Goal: Find specific page/section: Find specific page/section

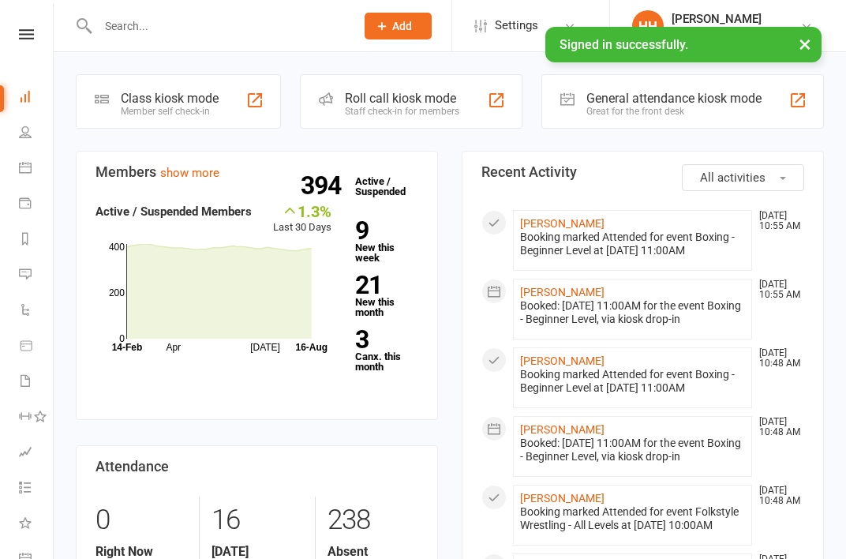
click at [148, 25] on input "text" at bounding box center [218, 26] width 251 height 22
paste input "[PERSON_NAME]"
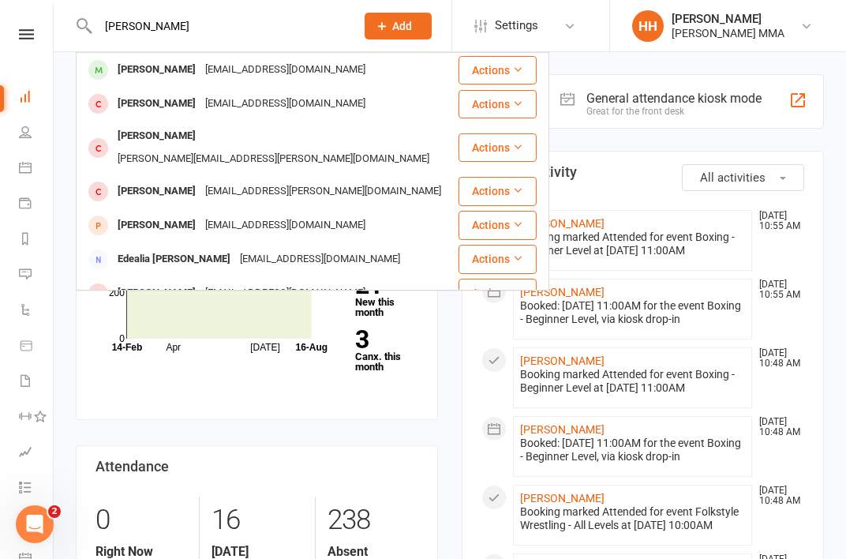
type input "[PERSON_NAME]"
click at [172, 57] on div "[PERSON_NAME] [EMAIL_ADDRESS][DOMAIN_NAME]" at bounding box center [267, 70] width 380 height 32
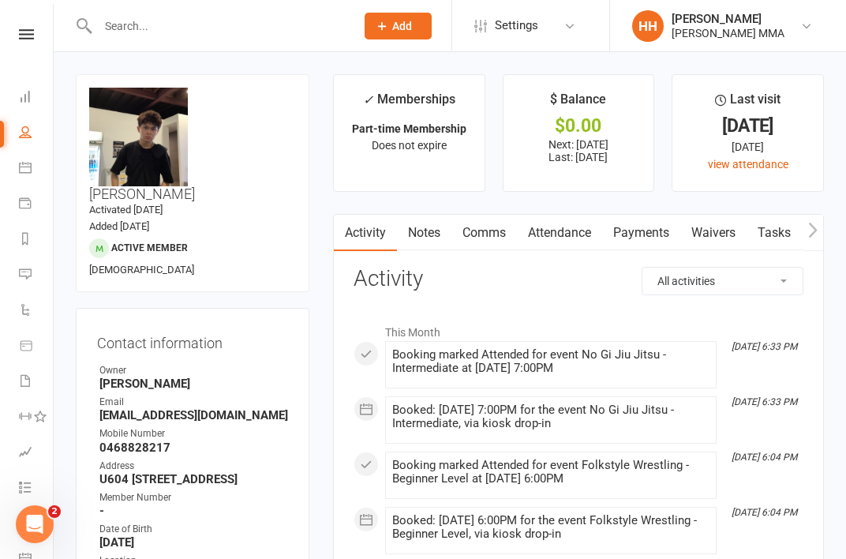
click at [628, 245] on link "Payments" at bounding box center [641, 233] width 78 height 36
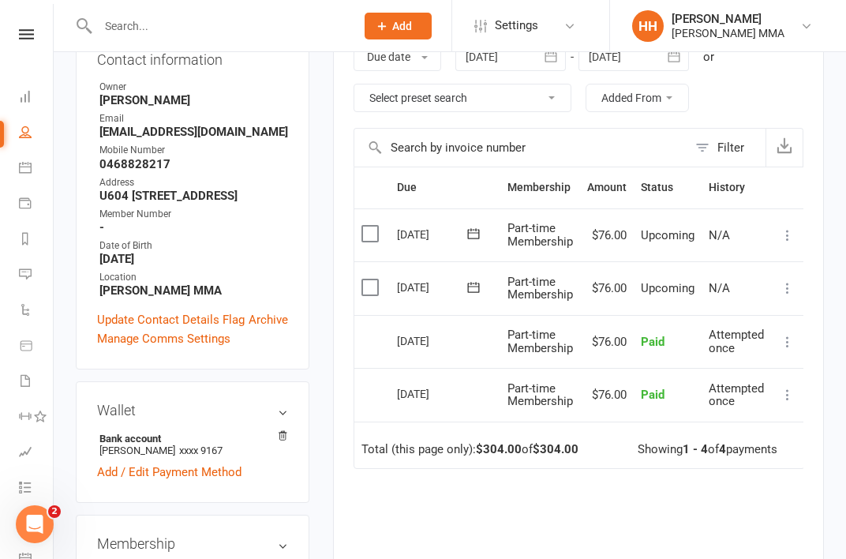
scroll to position [279, 0]
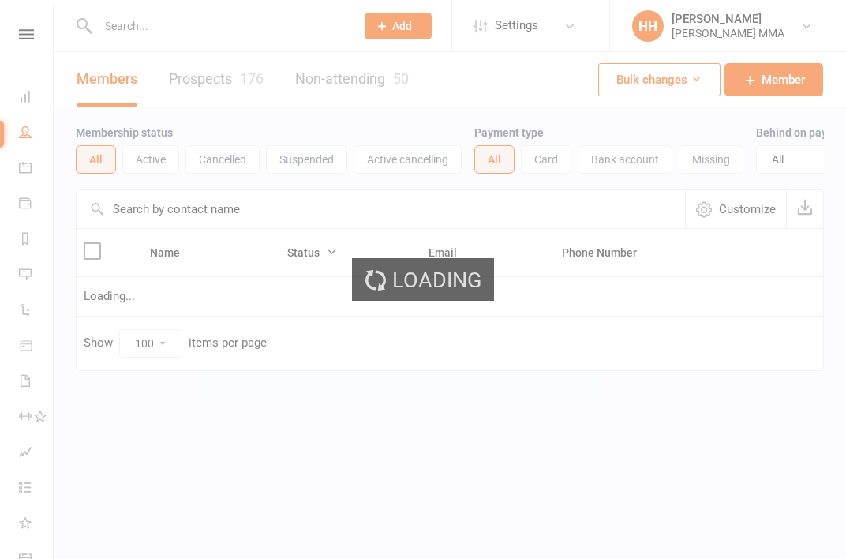
select select "100"
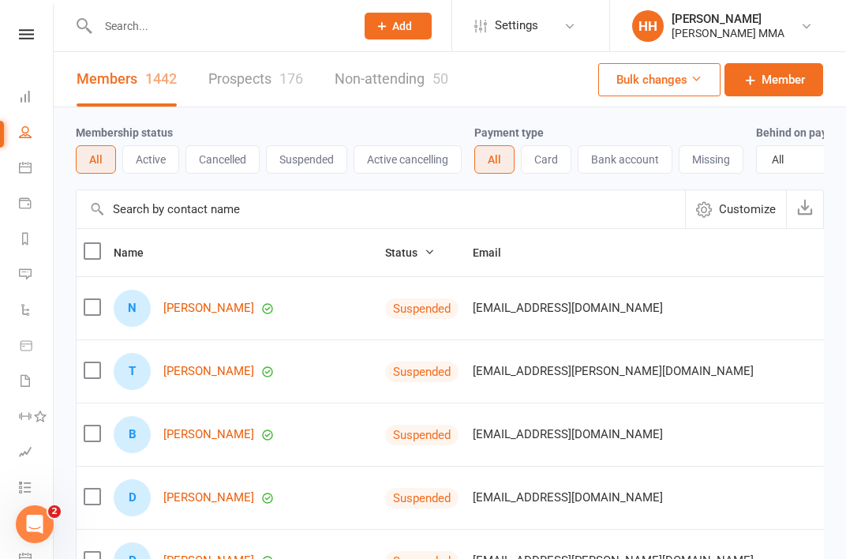
click at [241, 28] on input "text" at bounding box center [218, 26] width 251 height 22
paste input "hee kim"
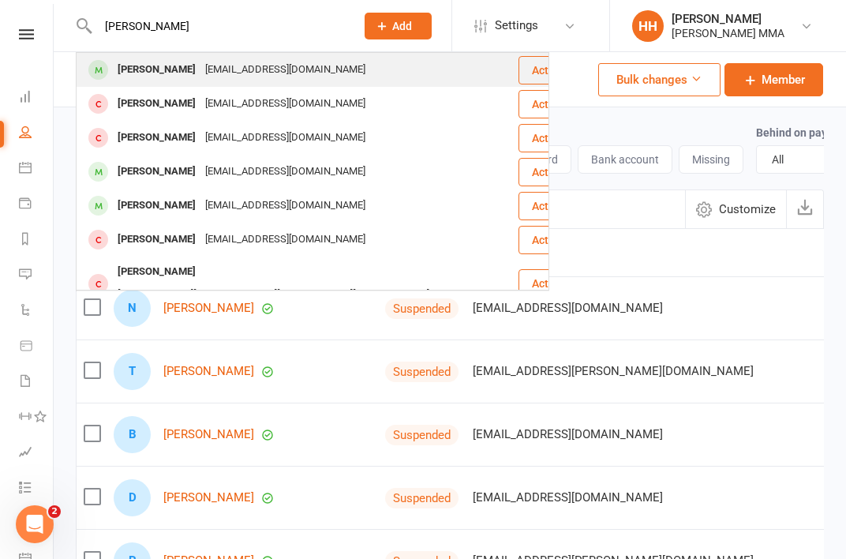
type input "hee kim"
click at [266, 68] on div "hgkemail@gmail.com" at bounding box center [285, 69] width 170 height 23
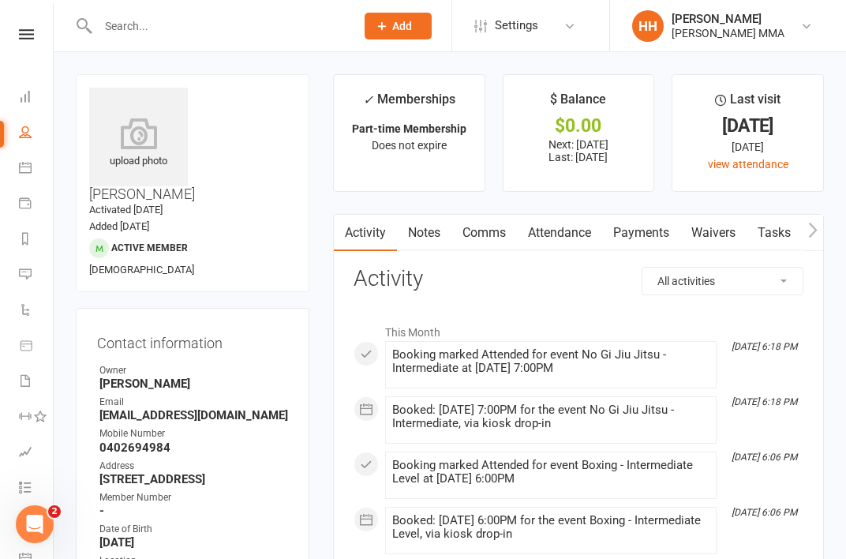
click at [634, 232] on link "Payments" at bounding box center [641, 233] width 78 height 36
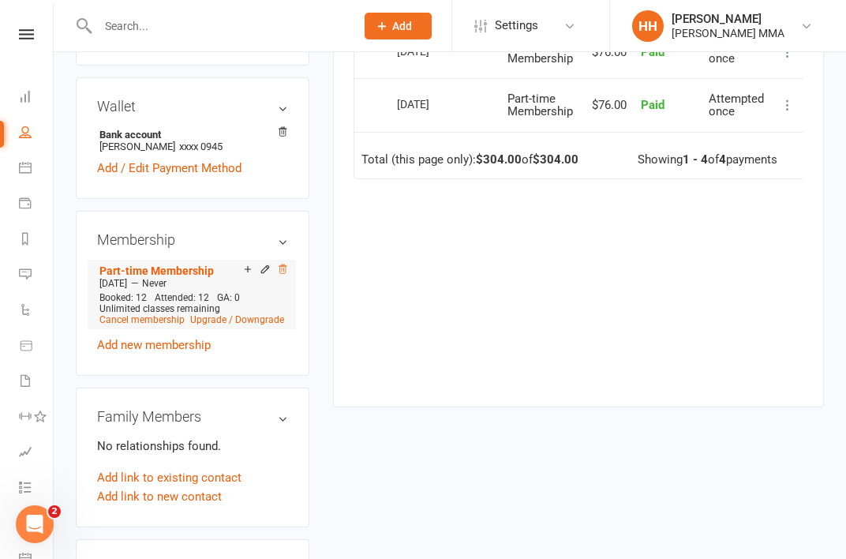
scroll to position [588, 0]
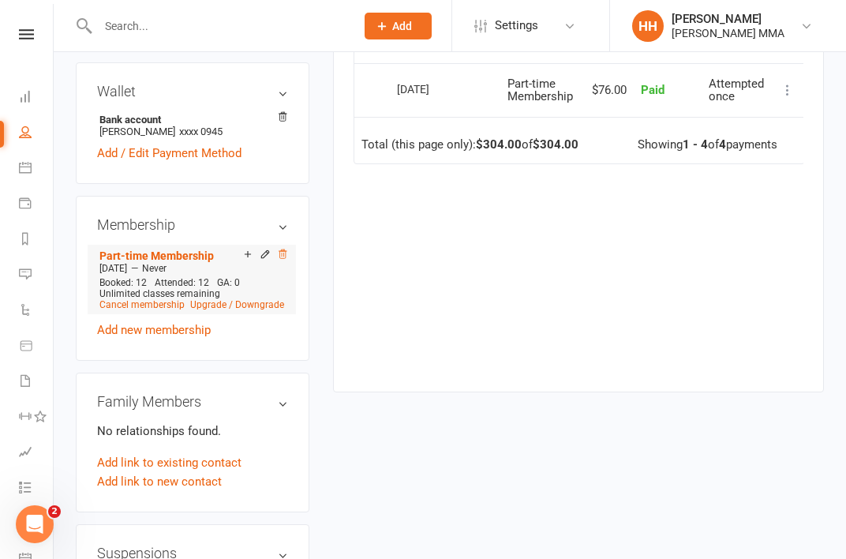
click at [285, 249] on icon at bounding box center [282, 254] width 11 height 11
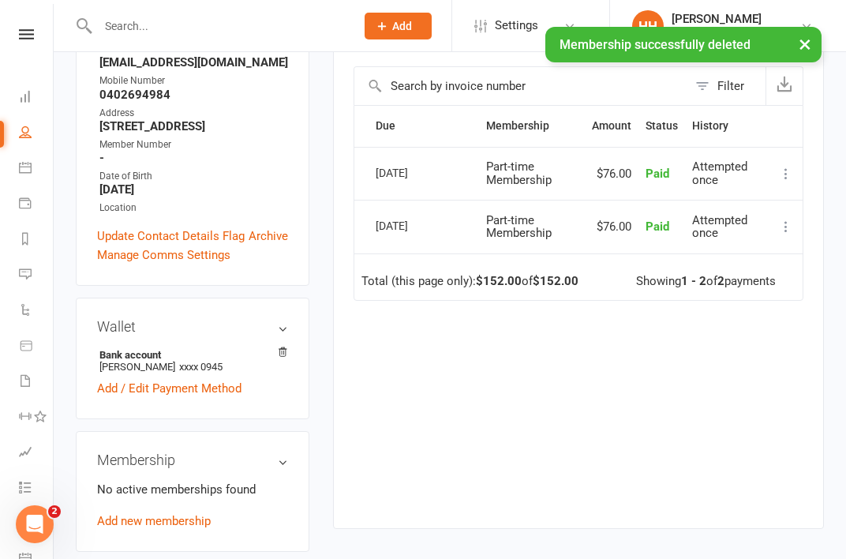
scroll to position [0, 0]
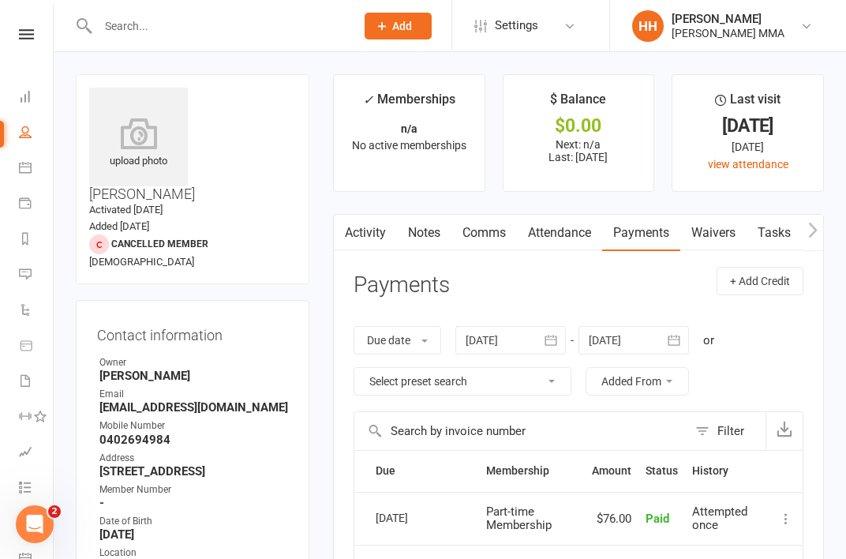
click at [295, 31] on input "text" at bounding box center [218, 26] width 251 height 22
paste input "hee kim"
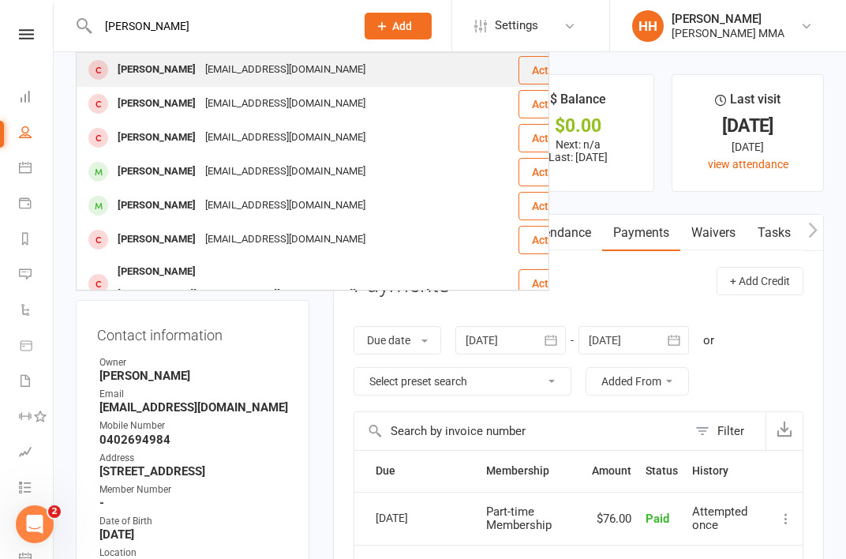
type input "hee kim"
click at [294, 62] on div "Hee Kim hgkemail@gmail.com" at bounding box center [297, 70] width 440 height 32
